Goal: Task Accomplishment & Management: Manage account settings

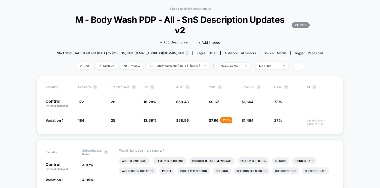
scroll to position [20, 0]
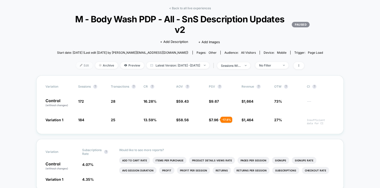
click at [76, 65] on span "Edit" at bounding box center [84, 65] width 17 height 7
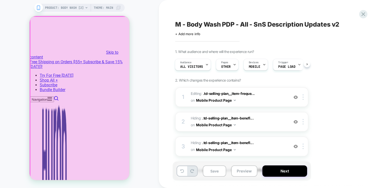
click at [123, 20] on div at bounding box center [80, 99] width 100 height 164
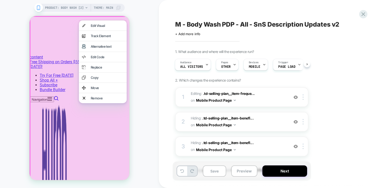
drag, startPoint x: 124, startPoint y: 21, endPoint x: 76, endPoint y: 21, distance: 48.0
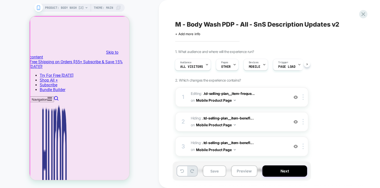
click at [123, 23] on div at bounding box center [80, 99] width 100 height 164
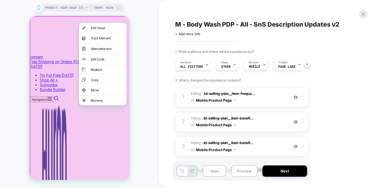
click at [125, 18] on div at bounding box center [80, 99] width 101 height 166
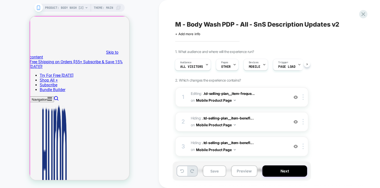
click at [124, 21] on div at bounding box center [80, 99] width 100 height 164
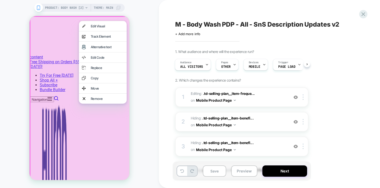
click at [122, 20] on div at bounding box center [80, 99] width 101 height 166
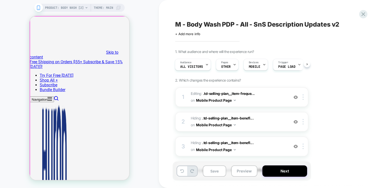
click at [125, 21] on div at bounding box center [80, 99] width 100 height 164
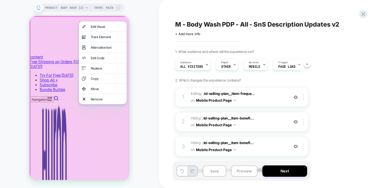
click at [120, 18] on div at bounding box center [80, 99] width 101 height 166
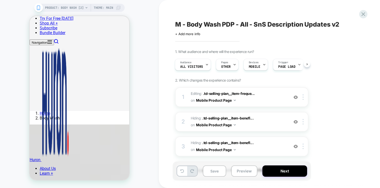
scroll to position [171, 0]
click at [296, 97] on img at bounding box center [296, 97] width 4 height 4
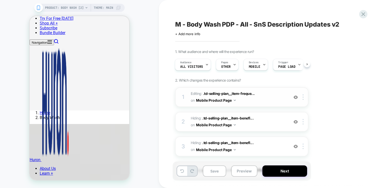
click at [296, 97] on img at bounding box center [296, 97] width 4 height 4
click at [296, 122] on img at bounding box center [296, 122] width 4 height 4
click at [295, 147] on img at bounding box center [296, 147] width 4 height 4
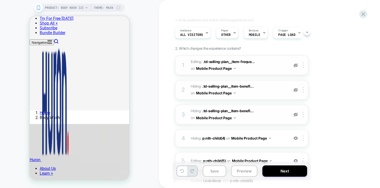
scroll to position [35, 0]
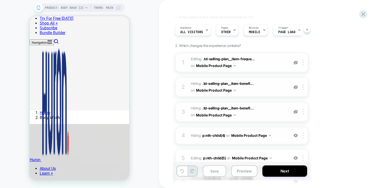
click at [295, 135] on img at bounding box center [296, 135] width 4 height 4
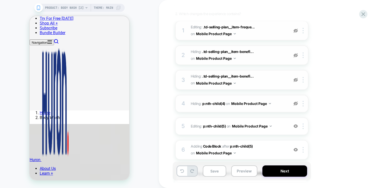
scroll to position [69, 0]
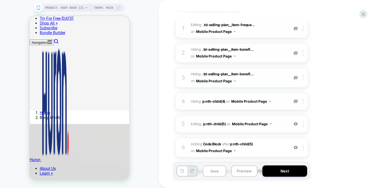
click at [295, 125] on img at bounding box center [296, 124] width 4 height 4
click at [296, 148] on img at bounding box center [296, 148] width 4 height 4
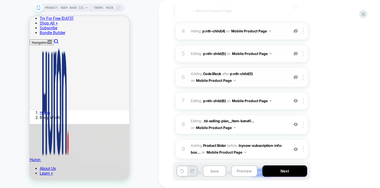
scroll to position [142, 0]
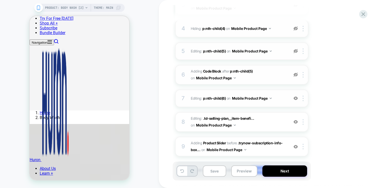
click at [295, 100] on img at bounding box center [296, 98] width 4 height 4
click at [294, 122] on img at bounding box center [296, 122] width 4 height 4
click at [296, 123] on img at bounding box center [296, 122] width 4 height 4
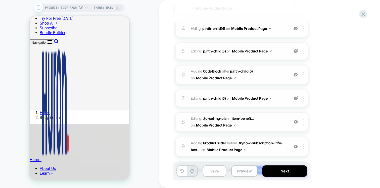
click at [295, 147] on img at bounding box center [296, 147] width 4 height 4
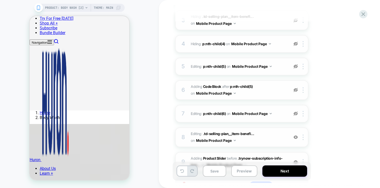
scroll to position [127, 0]
click at [295, 114] on img at bounding box center [296, 113] width 4 height 4
click at [295, 87] on div at bounding box center [296, 90] width 8 height 6
click at [294, 65] on img at bounding box center [296, 66] width 4 height 4
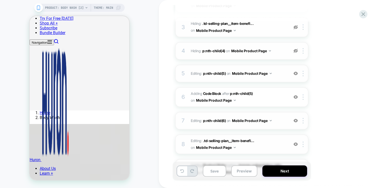
scroll to position [114, 0]
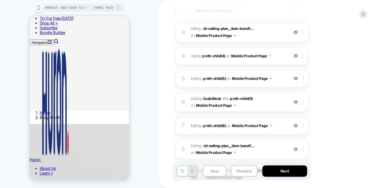
click at [296, 57] on img at bounding box center [296, 56] width 4 height 4
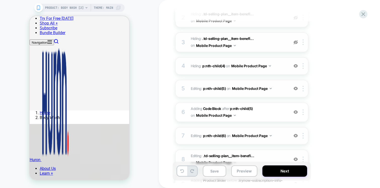
click at [295, 88] on img at bounding box center [296, 88] width 4 height 4
click at [295, 112] on img at bounding box center [296, 112] width 4 height 4
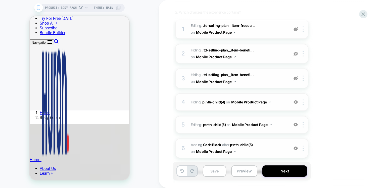
scroll to position [63, 0]
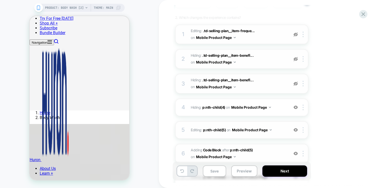
click at [297, 84] on img at bounding box center [296, 84] width 4 height 4
click at [296, 84] on img at bounding box center [296, 84] width 4 height 4
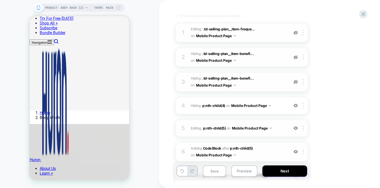
scroll to position [64, 0]
click at [295, 83] on img at bounding box center [296, 82] width 4 height 4
click at [295, 58] on img at bounding box center [296, 58] width 4 height 4
click at [296, 33] on img at bounding box center [296, 33] width 4 height 4
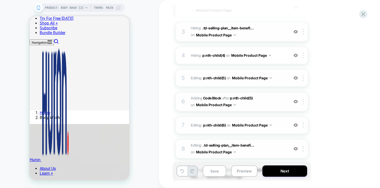
scroll to position [79, 0]
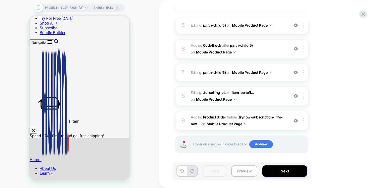
scroll to position [170, 0]
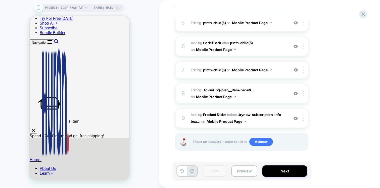
click at [295, 94] on img at bounding box center [296, 93] width 4 height 4
click at [296, 119] on img at bounding box center [296, 118] width 4 height 4
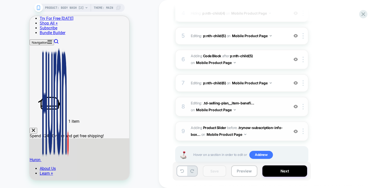
scroll to position [156, 0]
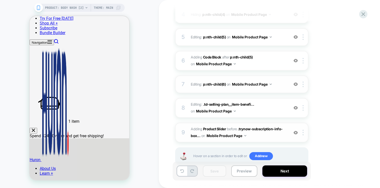
click at [296, 85] on img at bounding box center [296, 84] width 4 height 4
click at [295, 85] on img at bounding box center [296, 84] width 4 height 4
click at [295, 60] on img at bounding box center [296, 61] width 4 height 4
click at [295, 37] on img at bounding box center [296, 37] width 4 height 4
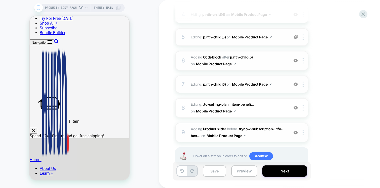
click at [295, 37] on img at bounding box center [296, 37] width 4 height 4
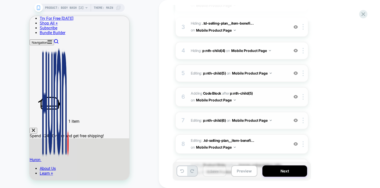
scroll to position [118, 0]
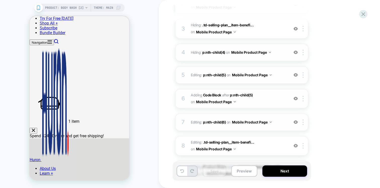
click at [295, 50] on img at bounding box center [296, 52] width 4 height 4
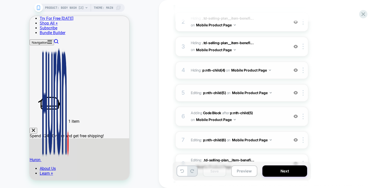
scroll to position [98, 0]
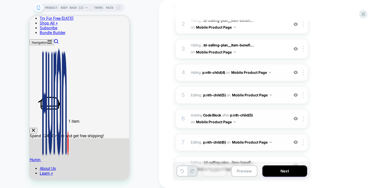
click at [295, 93] on img at bounding box center [296, 95] width 4 height 4
click at [295, 72] on img at bounding box center [296, 72] width 4 height 4
click at [296, 93] on img at bounding box center [296, 95] width 4 height 4
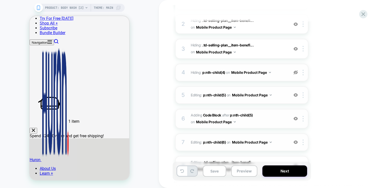
click at [296, 70] on div at bounding box center [296, 73] width 8 height 6
click at [296, 49] on img at bounding box center [296, 49] width 4 height 4
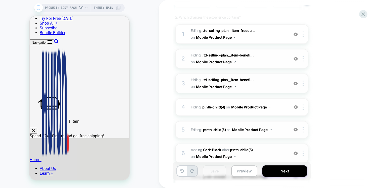
scroll to position [62, 0]
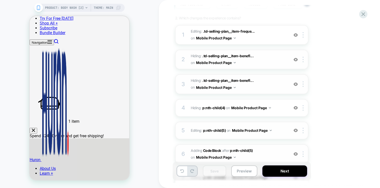
click at [296, 59] on img at bounding box center [296, 60] width 4 height 4
click at [295, 35] on img at bounding box center [296, 35] width 4 height 4
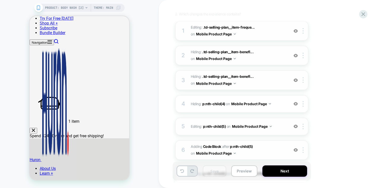
scroll to position [77, 0]
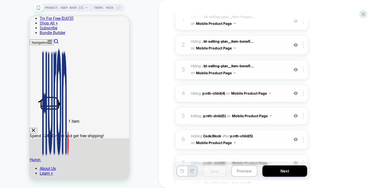
click at [297, 95] on div at bounding box center [296, 94] width 8 height 6
click at [295, 117] on img at bounding box center [296, 116] width 4 height 4
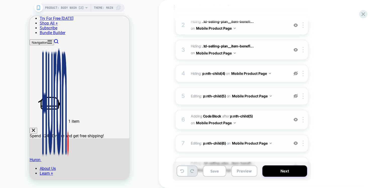
scroll to position [99, 0]
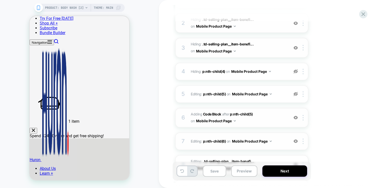
click at [295, 120] on div at bounding box center [296, 118] width 8 height 6
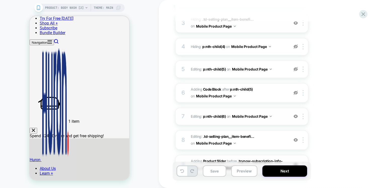
click at [295, 116] on img at bounding box center [296, 116] width 4 height 4
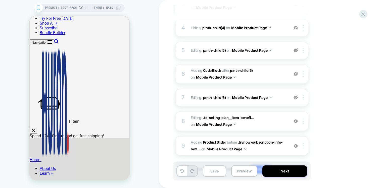
scroll to position [145, 0]
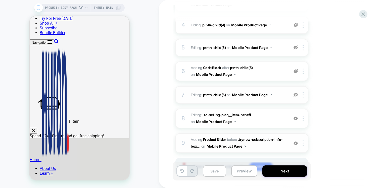
click at [296, 119] on img at bounding box center [296, 118] width 4 height 4
click at [295, 143] on img at bounding box center [296, 143] width 4 height 4
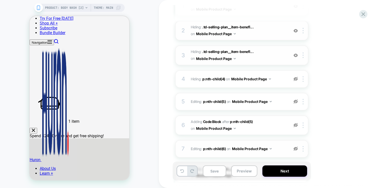
scroll to position [89, 0]
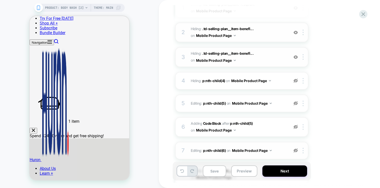
click at [295, 57] on img at bounding box center [296, 57] width 4 height 4
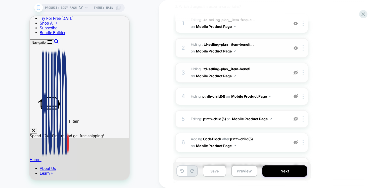
scroll to position [73, 0]
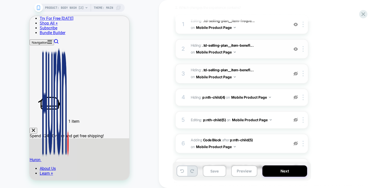
click at [296, 49] on img at bounding box center [296, 49] width 4 height 4
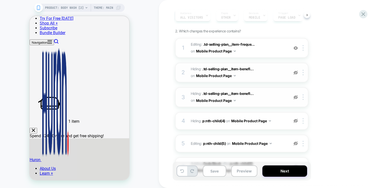
scroll to position [46, 0]
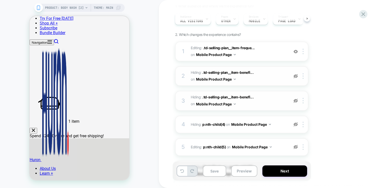
click at [295, 52] on img at bounding box center [296, 52] width 4 height 4
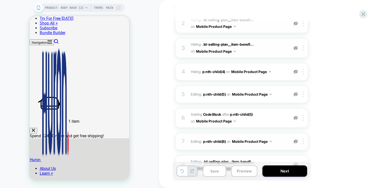
scroll to position [104, 0]
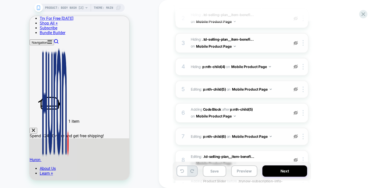
click at [296, 88] on img at bounding box center [296, 89] width 4 height 4
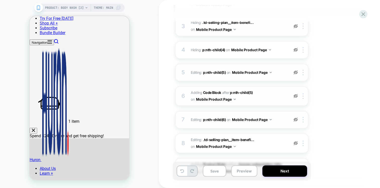
scroll to position [129, 0]
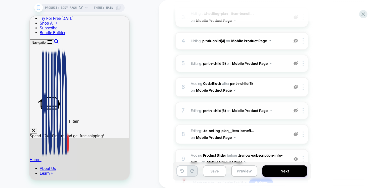
click at [295, 111] on img at bounding box center [296, 111] width 4 height 4
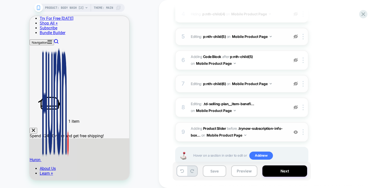
scroll to position [157, 0]
click at [295, 59] on img at bounding box center [296, 60] width 4 height 4
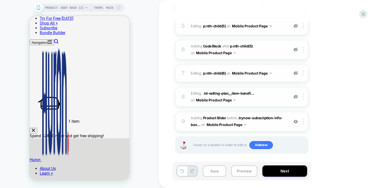
scroll to position [167, 0]
click at [295, 97] on img at bounding box center [296, 96] width 4 height 4
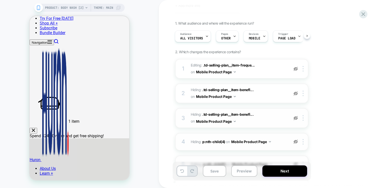
scroll to position [27, 0]
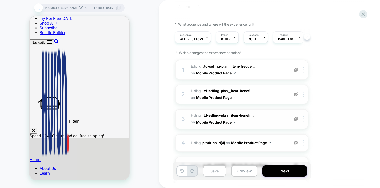
click at [296, 70] on img at bounding box center [296, 70] width 4 height 4
click at [239, 71] on span "Editing : .td-selling-plan__item-freque... .td-selling-plan__item-frequency on …" at bounding box center [239, 70] width 96 height 14
click at [243, 64] on span ".td-selling-plan__item-freque..." at bounding box center [229, 66] width 52 height 4
click at [197, 66] on span "Editing : .td-selling-plan__item-freque... .td-selling-plan__item-frequency on …" at bounding box center [239, 70] width 96 height 14
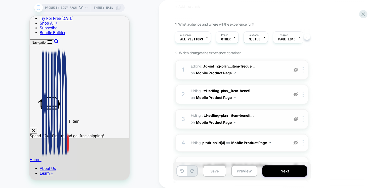
click at [197, 66] on span "Editing : .td-selling-plan__item-freque... .td-selling-plan__item-frequency on …" at bounding box center [239, 70] width 96 height 14
click at [224, 67] on span ".td-selling-plan__item-freque..." at bounding box center [229, 66] width 52 height 4
click at [294, 70] on img at bounding box center [296, 70] width 4 height 4
click at [252, 66] on span ".td-selling-plan__item-freque..." at bounding box center [229, 66] width 52 height 4
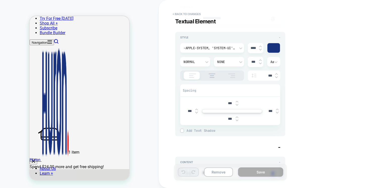
scroll to position [12, 0]
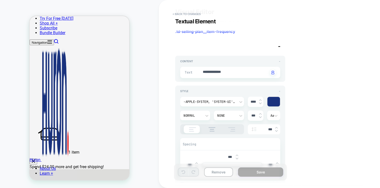
type textarea "*"
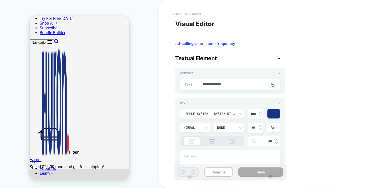
click at [189, 14] on button "< Back to changes" at bounding box center [186, 14] width 33 height 8
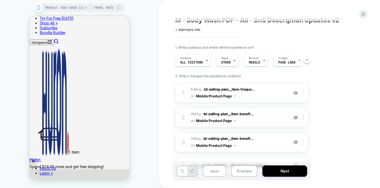
scroll to position [7, 0]
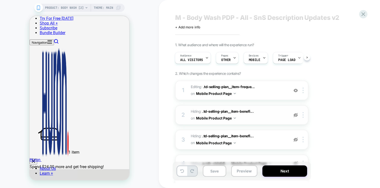
click at [299, 115] on div at bounding box center [296, 115] width 8 height 6
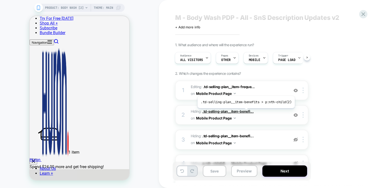
click at [245, 112] on span ".td-selling-plan__item-benefi..." at bounding box center [227, 111] width 51 height 4
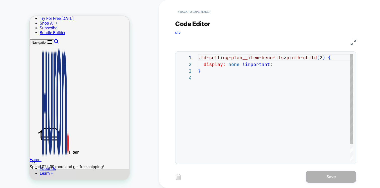
scroll to position [20, 0]
click at [198, 10] on button "< Back to experience" at bounding box center [193, 12] width 37 height 8
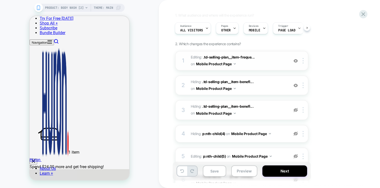
scroll to position [44, 0]
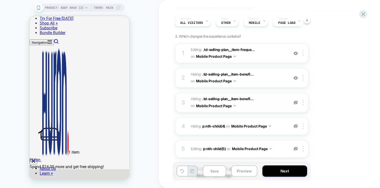
click at [295, 104] on img at bounding box center [296, 103] width 4 height 4
click at [297, 126] on img at bounding box center [296, 126] width 4 height 4
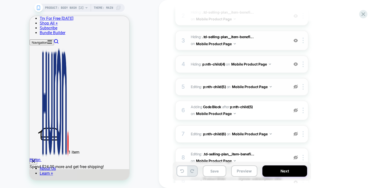
scroll to position [121, 0]
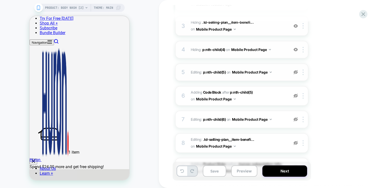
click at [296, 74] on img at bounding box center [296, 72] width 4 height 4
click at [215, 72] on span "p:nth-child(5)" at bounding box center [214, 72] width 23 height 4
click at [195, 72] on span "Editing : p:nth-child(5) p:nth-child(5) on Mobile Product Page" at bounding box center [239, 72] width 96 height 7
click at [275, 69] on span "Editing : p:nth-child(5) p:nth-child(5) on Mobile Product Page" at bounding box center [239, 72] width 96 height 7
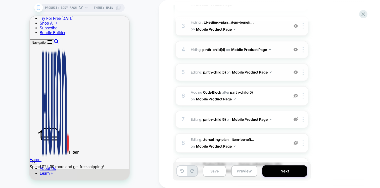
click at [288, 78] on div "5 Editing : p:nth-child(5) p:nth-child(5) on Mobile Product Page Add Before Add…" at bounding box center [241, 73] width 133 height 18
click at [295, 97] on img at bounding box center [296, 96] width 4 height 4
click at [209, 93] on b "Code Block" at bounding box center [212, 92] width 18 height 4
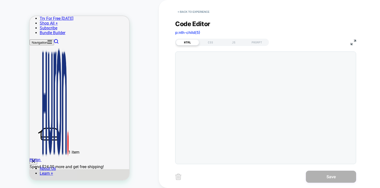
scroll to position [7, 0]
click at [189, 13] on button "< Back to experience" at bounding box center [193, 12] width 37 height 8
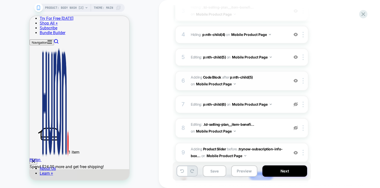
scroll to position [136, 0]
click at [272, 58] on span "Editing : p:nth-child(5) p:nth-child(5) on Mobile Product Page" at bounding box center [239, 56] width 96 height 7
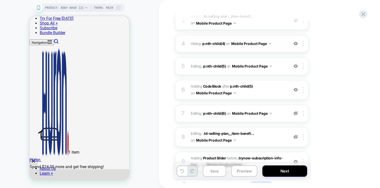
click at [296, 43] on img at bounding box center [296, 43] width 4 height 4
click at [295, 43] on img at bounding box center [296, 43] width 4 height 4
click at [296, 113] on img at bounding box center [296, 113] width 4 height 4
click at [281, 117] on div "7 Editing : p:nth-child(6) p:nth-child(6) on Mobile Product Page Add Before Add…" at bounding box center [241, 114] width 133 height 18
click at [222, 115] on span "p:nth-child(6)" at bounding box center [214, 113] width 23 height 4
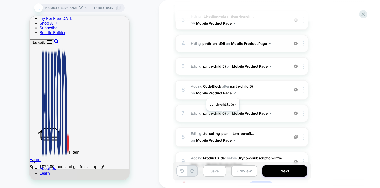
click at [222, 115] on span "p:nth-child(6)" at bounding box center [214, 113] width 23 height 4
click at [209, 68] on span "p:nth-child(5)" at bounding box center [214, 66] width 23 height 4
click at [211, 114] on span "p:nth-child(6)" at bounding box center [214, 113] width 23 height 4
click at [295, 138] on img at bounding box center [296, 137] width 4 height 4
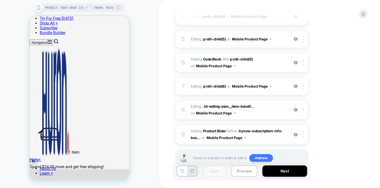
scroll to position [154, 0]
click at [296, 131] on div "9 #_loomi_addon_1756838767750 Adding Product Slider BEFORE .trynow-subscription…" at bounding box center [241, 135] width 133 height 20
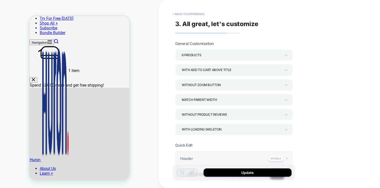
scroll to position [255, 0]
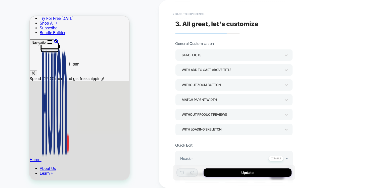
click at [194, 13] on button "< Back to experience" at bounding box center [188, 14] width 37 height 8
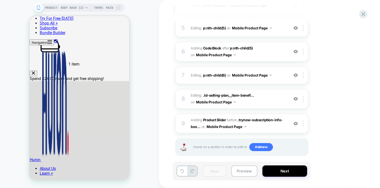
scroll to position [170, 0]
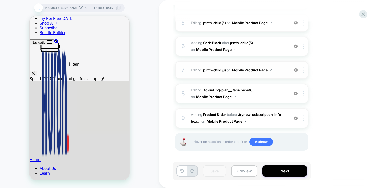
click at [251, 75] on div "7 Editing : p:nth-child(6) p:nth-child(6) on Mobile Product Page Add Before Add…" at bounding box center [241, 70] width 133 height 18
click at [287, 66] on div "7 Editing : p:nth-child(6) p:nth-child(6) on Mobile Product Page Add Before Add…" at bounding box center [241, 70] width 133 height 18
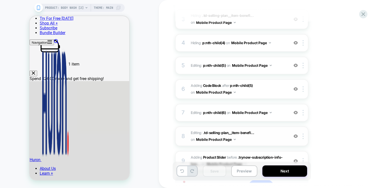
scroll to position [126, 0]
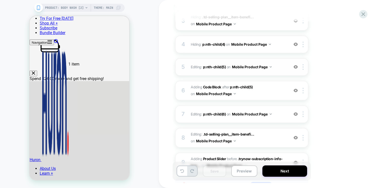
click at [280, 70] on span "Editing : p:nth-child(5) p:nth-child(5) on Mobile Product Page" at bounding box center [239, 66] width 96 height 7
click at [304, 68] on div at bounding box center [304, 67] width 8 height 6
click at [291, 81] on div "Add Before" at bounding box center [303, 79] width 45 height 14
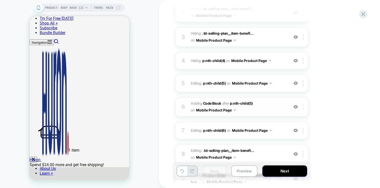
scroll to position [103, 0]
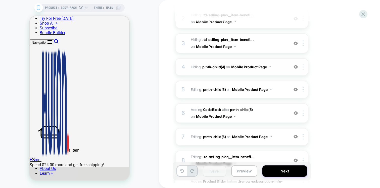
click at [302, 66] on div at bounding box center [304, 67] width 8 height 6
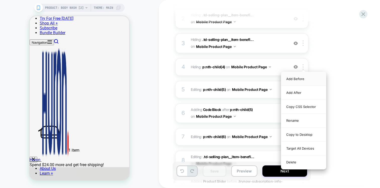
click at [294, 80] on div "Add Before" at bounding box center [303, 79] width 45 height 14
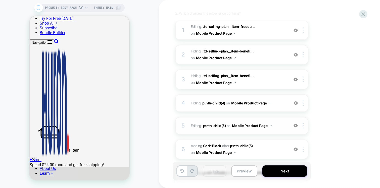
scroll to position [68, 0]
click at [305, 79] on div at bounding box center [304, 79] width 8 height 6
click at [263, 80] on span "Hiding : .td-selling-plan__item-benefi... .td-selling-plan__item-benefits > p:n…" at bounding box center [239, 79] width 96 height 14
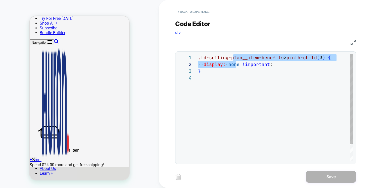
scroll to position [0, 41]
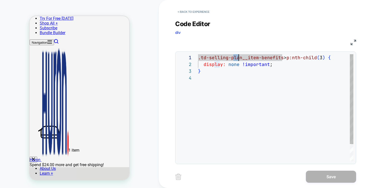
drag, startPoint x: 234, startPoint y: 60, endPoint x: 238, endPoint y: 58, distance: 4.6
click at [238, 58] on div ".td-selling-plan__item-benefits > p:nth-child ( 3 ) { display: none !important …" at bounding box center [275, 118] width 155 height 128
click at [189, 12] on button "< Back to experience" at bounding box center [193, 12] width 37 height 8
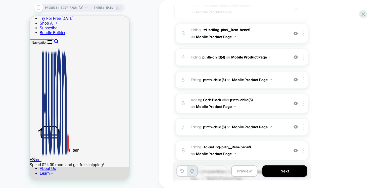
scroll to position [113, 0]
click at [269, 78] on button "Mobile Product Page" at bounding box center [252, 79] width 40 height 7
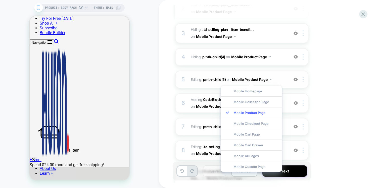
click at [206, 86] on div "5 Editing : p:nth-child(5) p:nth-child(5) on Mobile Product Page Add Before Add…" at bounding box center [241, 80] width 133 height 18
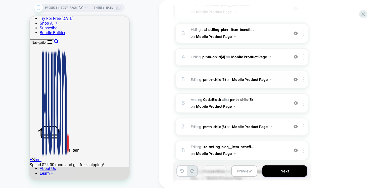
click at [206, 86] on div "5 Editing : p:nth-child(5) p:nth-child(5) on Mobile Product Page Add Before Add…" at bounding box center [241, 80] width 133 height 18
click at [207, 80] on span "p:nth-child(5)" at bounding box center [214, 79] width 23 height 4
click at [277, 72] on div "5 Editing : p:nth-child(5) p:nth-child(5) on Mobile Product Page Add Before Add…" at bounding box center [241, 80] width 133 height 18
click at [286, 83] on div "5 Editing : p:nth-child(5) p:nth-child(5) on Mobile Product Page Add Before Add…" at bounding box center [241, 80] width 133 height 18
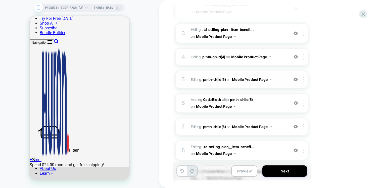
click at [192, 78] on span "Editing : p:nth-child(5) p:nth-child(5) on Mobile Product Page" at bounding box center [239, 79] width 96 height 7
click at [215, 127] on span "p:nth-child(6)" at bounding box center [214, 127] width 23 height 4
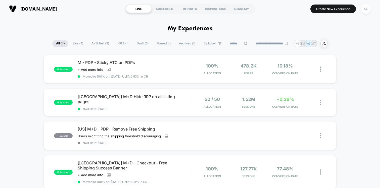
click at [367, 8] on div "SC" at bounding box center [366, 9] width 10 height 10
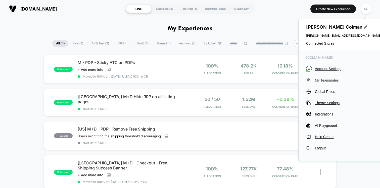
click at [319, 80] on span "My Teammates" at bounding box center [348, 80] width 67 height 4
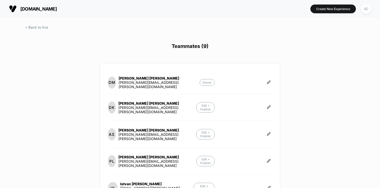
scroll to position [151, 0]
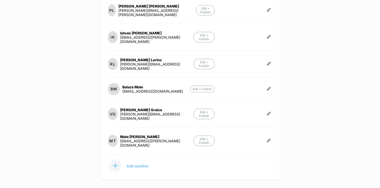
click at [139, 160] on button "Add another" at bounding box center [133, 166] width 50 height 13
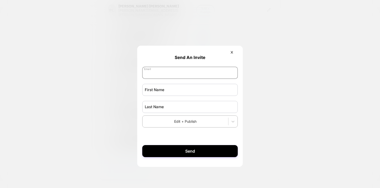
click at [160, 74] on input "email" at bounding box center [190, 73] width 96 height 12
paste input "**********"
drag, startPoint x: 147, startPoint y: 75, endPoint x: 135, endPoint y: 74, distance: 12.7
click at [135, 155] on div "**********" at bounding box center [190, 164] width 164 height 18
type input "**********"
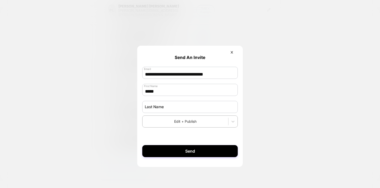
type input "*****"
type input "**********"
click at [172, 120] on div "Edit + Publish" at bounding box center [186, 121] width 86 height 7
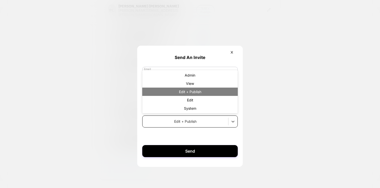
click at [183, 94] on div "Edit + Publish" at bounding box center [190, 92] width 96 height 8
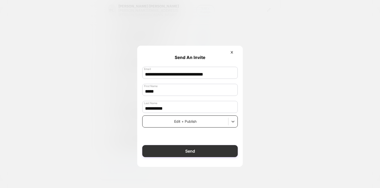
click at [177, 152] on button "Send" at bounding box center [190, 151] width 96 height 12
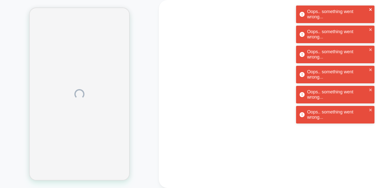
click at [371, 8] on icon "close" at bounding box center [371, 10] width 4 height 4
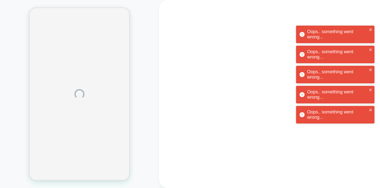
click at [371, 8] on div "Oops.. something went wrong... Oops.. something went wrong... Oops.. something …" at bounding box center [335, 66] width 80 height 123
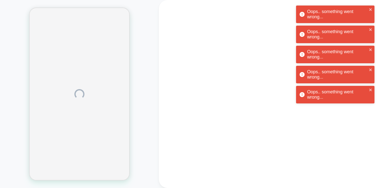
click at [358, 21] on div "Oops.. something went wrong..." at bounding box center [335, 15] width 78 height 18
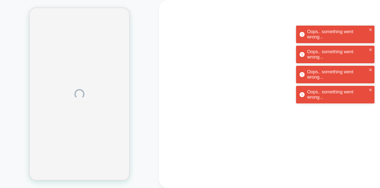
click at [358, 21] on div "Oops.. something went wrong... Oops.. something went wrong... Oops.. something …" at bounding box center [335, 56] width 80 height 103
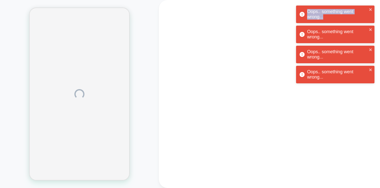
click at [358, 20] on div "Oops.. something went wrong..." at bounding box center [337, 14] width 60 height 11
click at [358, 21] on div "Oops.. something went wrong..." at bounding box center [335, 15] width 78 height 18
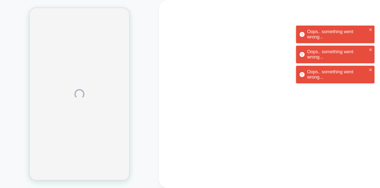
click at [358, 21] on div "Oops.. something went wrong... Oops.. something went wrong... Oops.. something …" at bounding box center [335, 46] width 80 height 82
click at [358, 28] on div "Oops.. something went wrong..." at bounding box center [333, 35] width 71 height 14
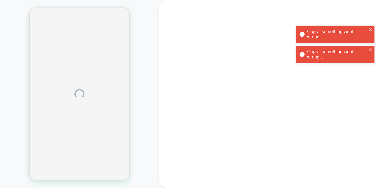
click at [358, 21] on div "Oops.. something went wrong... Oops.. something went wrong... Oops.. something …" at bounding box center [335, 36] width 80 height 62
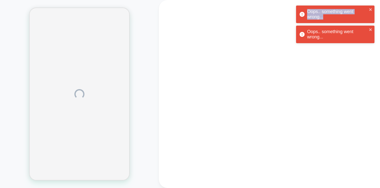
click at [358, 21] on div "Oops.. something went wrong..." at bounding box center [333, 15] width 71 height 14
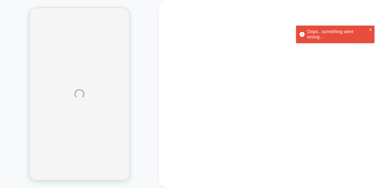
click at [358, 21] on div "Oops.. something went wrong... Oops.. something went wrong..." at bounding box center [335, 26] width 80 height 42
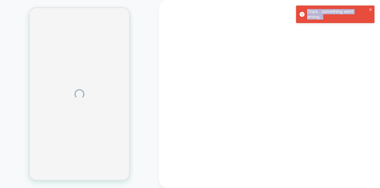
click at [358, 21] on div "Oops.. something went wrong..." at bounding box center [335, 15] width 78 height 18
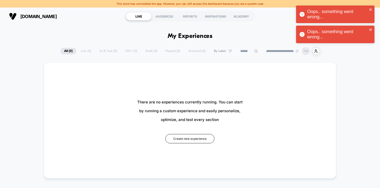
click at [325, 10] on div "Oops.. something went wrong..." at bounding box center [337, 14] width 60 height 11
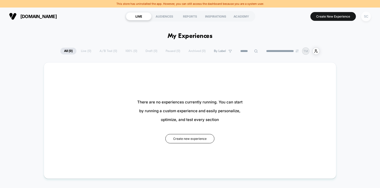
click at [369, 16] on div "SC" at bounding box center [366, 17] width 10 height 10
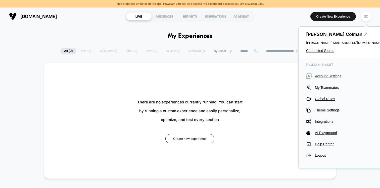
click at [321, 78] on button "C Account Settings" at bounding box center [343, 76] width 75 height 6
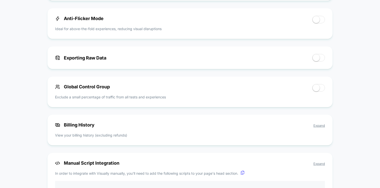
scroll to position [340, 0]
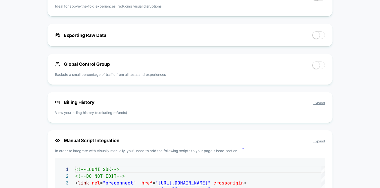
click at [317, 105] on span "Expand" at bounding box center [319, 103] width 12 height 4
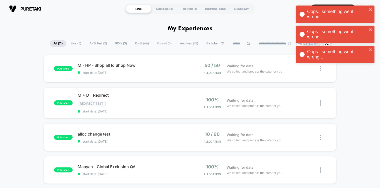
click at [357, 17] on div "Oops.. something went wrong..." at bounding box center [337, 14] width 60 height 11
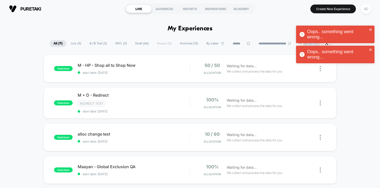
click at [366, 8] on div "Oops.. something went wrong... Oops.. something went wrong... Oops.. something …" at bounding box center [335, 36] width 80 height 62
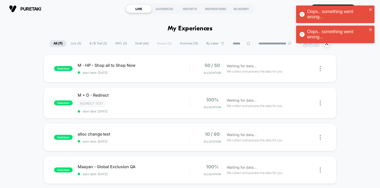
click at [365, 10] on div "Oops.. something went wrong..." at bounding box center [337, 14] width 60 height 11
click at [365, 10] on div "Oops.. something went wrong..." at bounding box center [335, 15] width 78 height 18
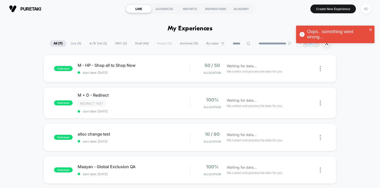
click at [365, 10] on div "Oops.. something went wrong... Oops.. something went wrong..." at bounding box center [335, 26] width 80 height 42
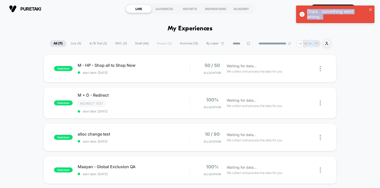
click at [365, 10] on div "Oops.. something went wrong..." at bounding box center [337, 14] width 60 height 11
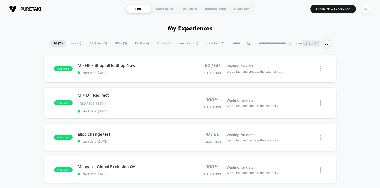
click at [365, 10] on div "Oops.. something went wrong..." at bounding box center [335, 16] width 80 height 22
click at [365, 10] on div "SC" at bounding box center [366, 9] width 10 height 10
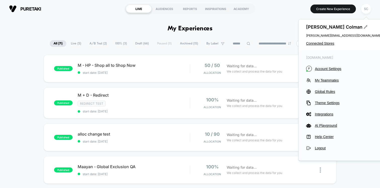
click at [325, 48] on div "Suzanne Colman suzanne@visually.io Connected Stores" at bounding box center [344, 34] width 90 height 31
click at [324, 44] on span "Connected Stores" at bounding box center [343, 43] width 75 height 4
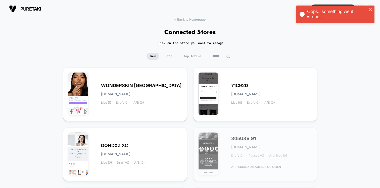
click at [220, 57] on input at bounding box center [221, 56] width 25 height 7
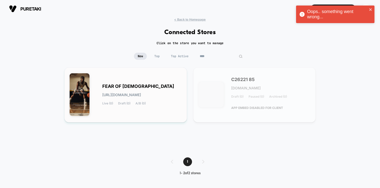
type input "****"
click at [125, 79] on div "FEAR OF GOD fear-of_god.myshopify.com Live (0) Draft (0) A/B (0)" at bounding box center [126, 95] width 112 height 45
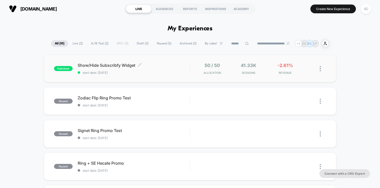
click at [151, 70] on div "Show/Hide Subscribfy Widget Click to edit experience details Click to edit expe…" at bounding box center [134, 69] width 112 height 12
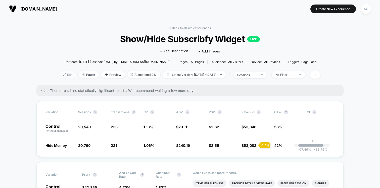
click at [66, 75] on div at bounding box center [66, 75] width 1 height 0
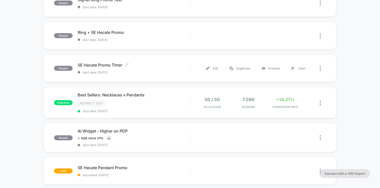
scroll to position [139, 0]
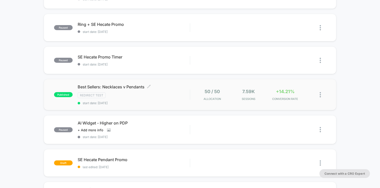
click at [131, 96] on div "Redirect Test" at bounding box center [134, 95] width 112 height 6
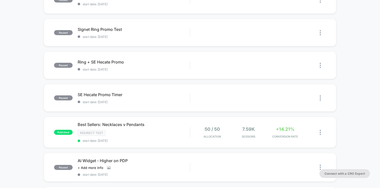
scroll to position [110, 0]
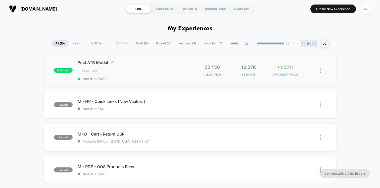
click at [156, 78] on span "start date: [DATE]" at bounding box center [134, 79] width 112 height 4
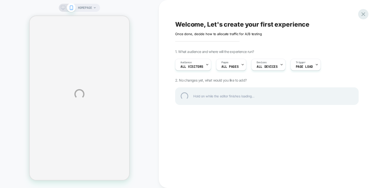
click at [364, 14] on div at bounding box center [363, 14] width 10 height 10
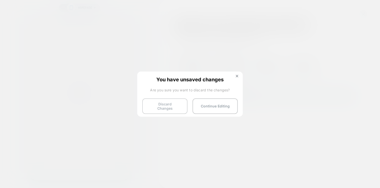
click at [149, 109] on button "Discard Changes" at bounding box center [164, 107] width 45 height 16
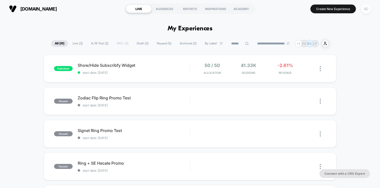
click at [367, 10] on div "SC" at bounding box center [366, 9] width 10 height 10
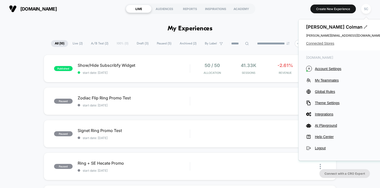
click at [317, 42] on span "Connected Stores" at bounding box center [343, 43] width 75 height 4
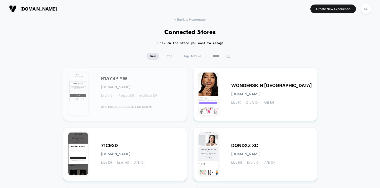
click at [217, 59] on input at bounding box center [221, 56] width 25 height 7
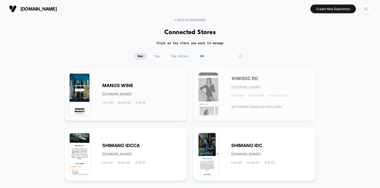
type input "****"
click at [104, 98] on div "MANOS WINE [DOMAIN_NAME] Live (6) Draft (3) A/B (5)" at bounding box center [141, 94] width 79 height 21
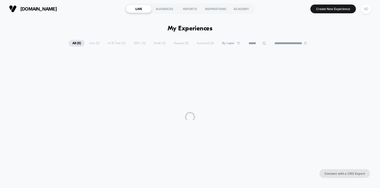
click at [370, 22] on div "**********" at bounding box center [190, 108] width 380 height 180
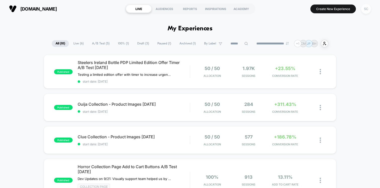
click at [365, 13] on div "SC" at bounding box center [366, 9] width 10 height 10
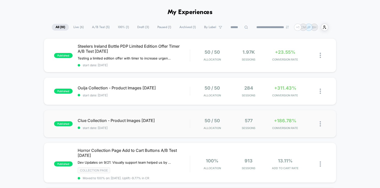
scroll to position [16, 0]
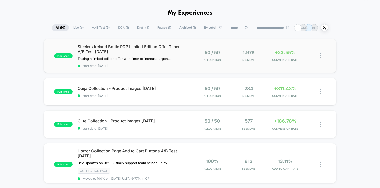
click at [181, 64] on span "start date: [DATE]" at bounding box center [134, 66] width 112 height 4
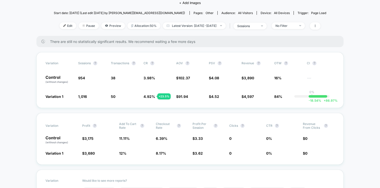
scroll to position [79, 0]
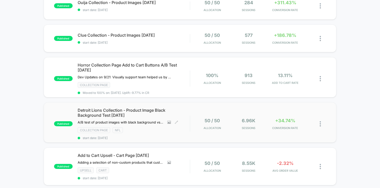
scroll to position [112, 0]
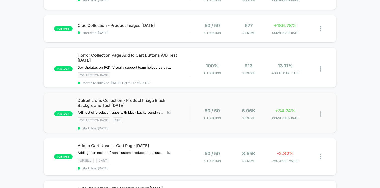
click at [170, 129] on div "published Detroit Lions Collection - Product Image Black Background Test [DATE]…" at bounding box center [190, 113] width 293 height 40
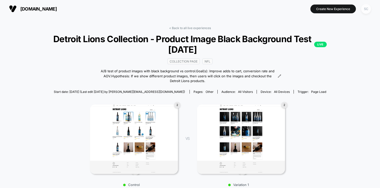
click at [365, 9] on div "SC" at bounding box center [366, 9] width 10 height 10
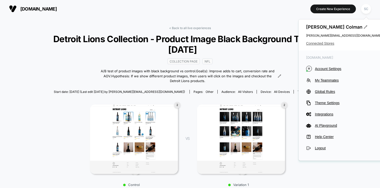
click at [322, 43] on span "Connected Stores" at bounding box center [343, 43] width 75 height 4
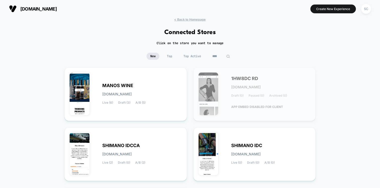
click at [212, 57] on input "****" at bounding box center [221, 56] width 25 height 7
click at [212, 57] on input "****" at bounding box center [221, 56] width 50 height 7
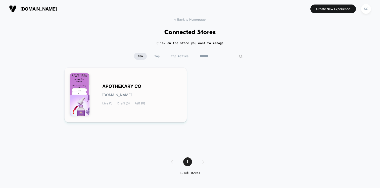
type input "*******"
click at [118, 85] on span "APOTHEKARY CO" at bounding box center [121, 87] width 39 height 4
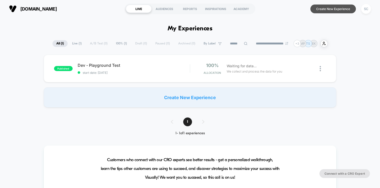
click at [326, 12] on button "Create New Experience" at bounding box center [332, 9] width 45 height 9
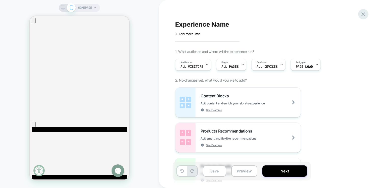
click at [361, 13] on icon at bounding box center [363, 14] width 7 height 7
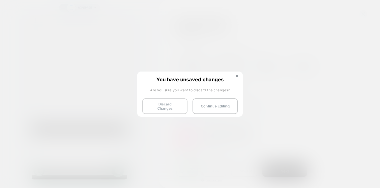
click at [170, 101] on button "Discard Changes" at bounding box center [164, 107] width 45 height 16
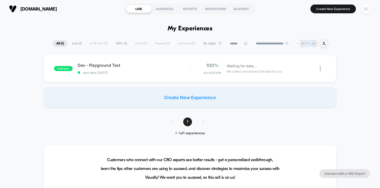
click at [363, 9] on div "SC" at bounding box center [366, 9] width 10 height 10
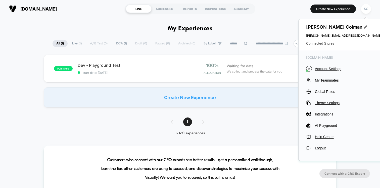
click at [315, 44] on span "Connected Stores" at bounding box center [343, 43] width 75 height 4
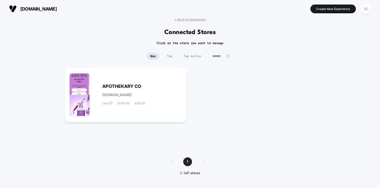
click at [221, 58] on input "*******" at bounding box center [221, 56] width 25 height 7
click at [221, 58] on input "*******" at bounding box center [221, 56] width 50 height 7
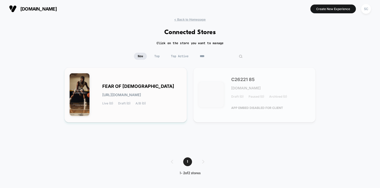
type input "****"
click at [143, 84] on div "FEAR OF [DEMOGRAPHIC_DATA] [URL][DOMAIN_NAME] Live (0) Draft (0) A/B (0)" at bounding box center [126, 95] width 112 height 45
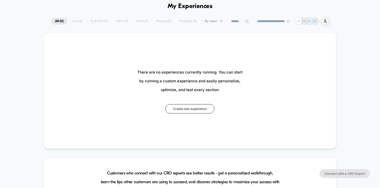
scroll to position [40, 0]
